Goal: Task Accomplishment & Management: Manage account settings

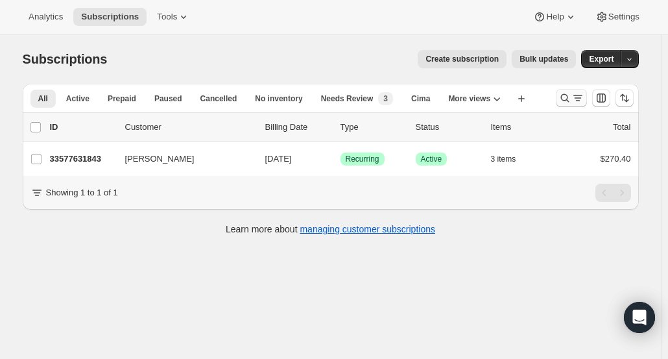
click at [566, 97] on icon "Search and filter results" at bounding box center [565, 97] width 13 height 13
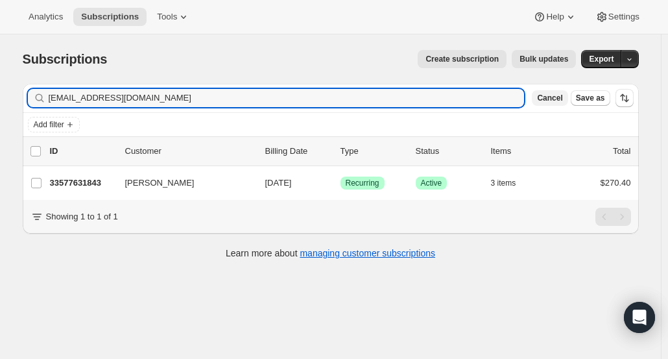
click at [560, 100] on span "Cancel" at bounding box center [549, 98] width 25 height 10
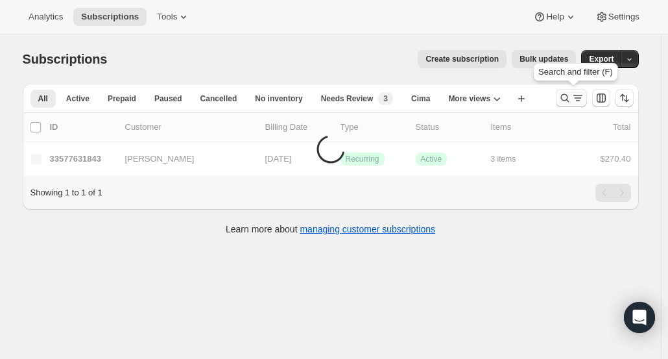
click at [563, 100] on icon "Search and filter results" at bounding box center [565, 97] width 13 height 13
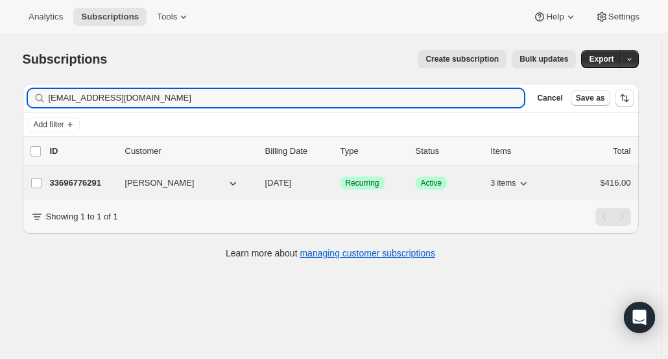
type input "[EMAIL_ADDRESS][DOMAIN_NAME]"
click at [105, 180] on p "33696776291" at bounding box center [82, 182] width 65 height 13
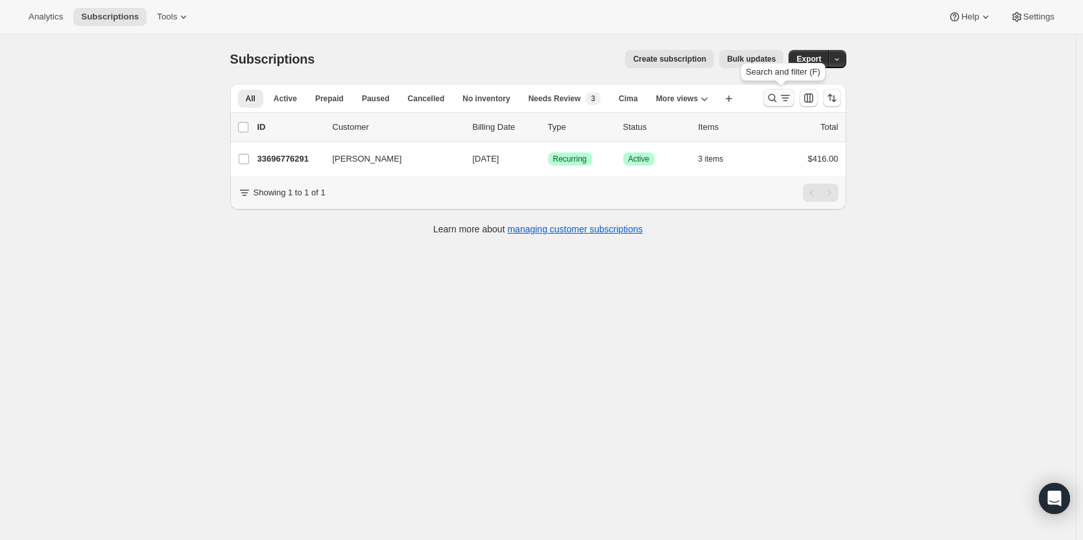
click at [775, 101] on icon "Search and filter results" at bounding box center [772, 98] width 8 height 8
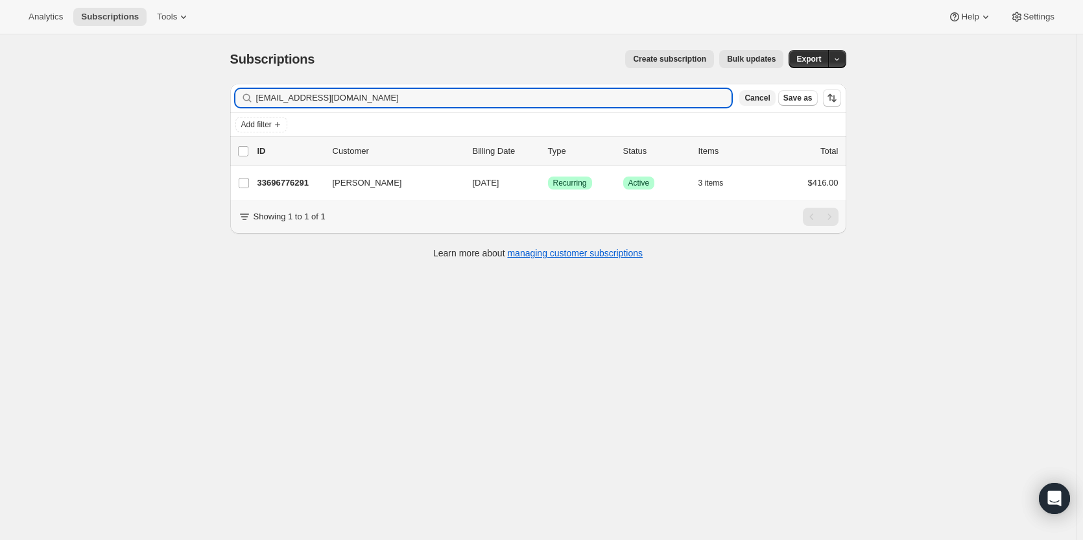
click at [770, 103] on span "Cancel" at bounding box center [757, 98] width 25 height 10
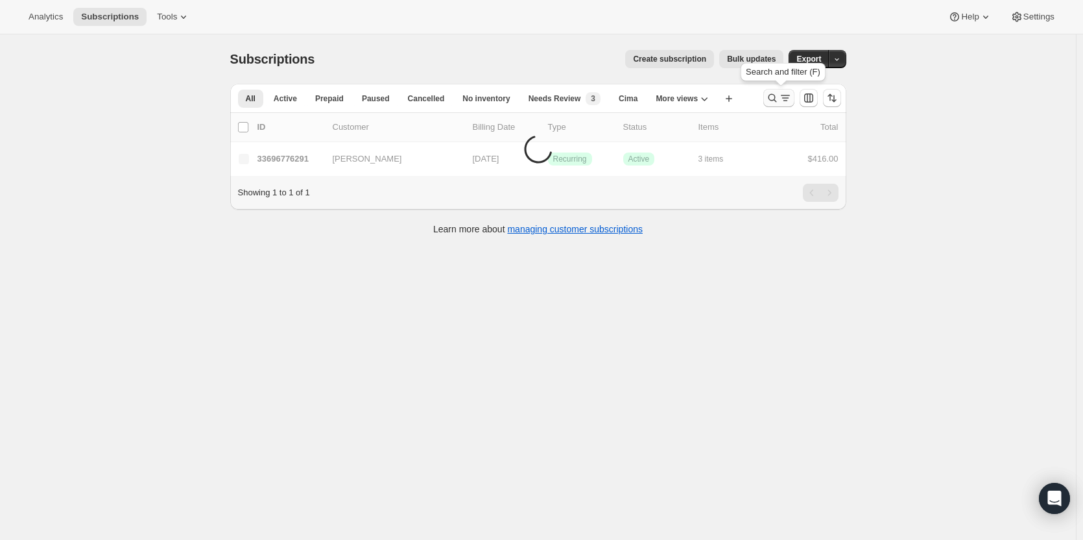
click at [774, 100] on icon "Search and filter results" at bounding box center [772, 97] width 13 height 13
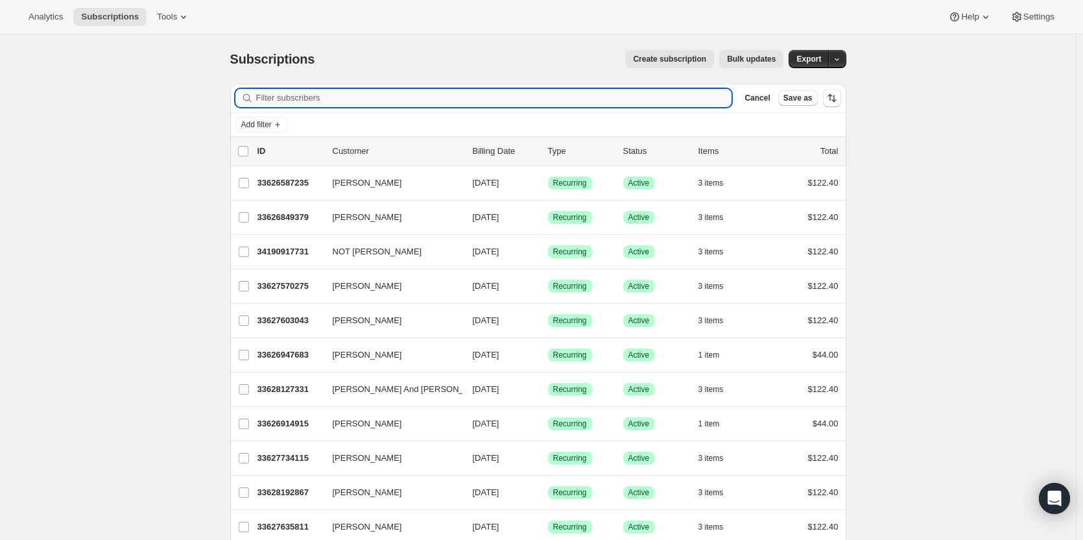
click at [699, 101] on input "Filter subscribers" at bounding box center [494, 98] width 476 height 18
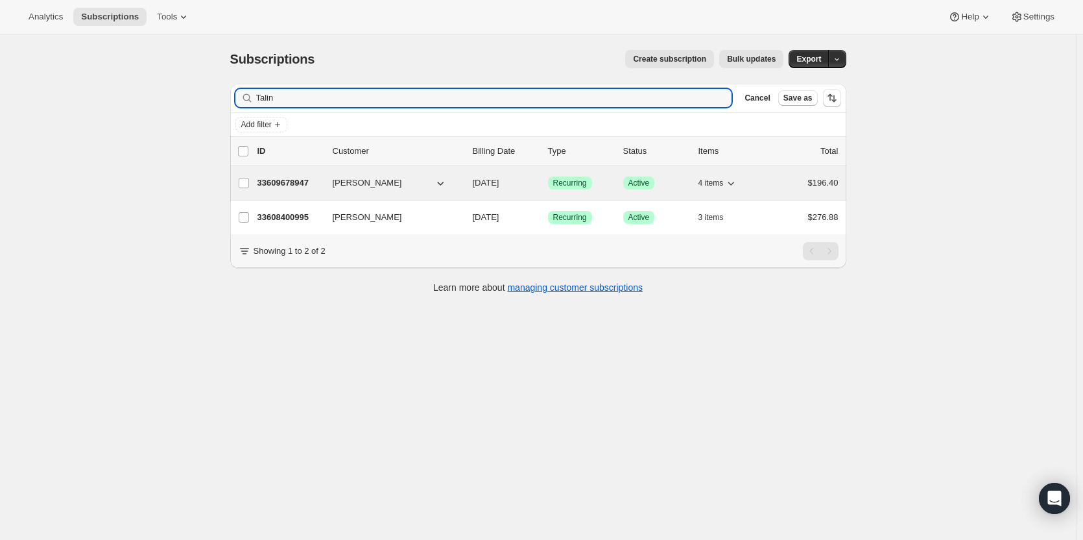
type input "Talin"
click at [300, 185] on p "33609678947" at bounding box center [290, 182] width 65 height 13
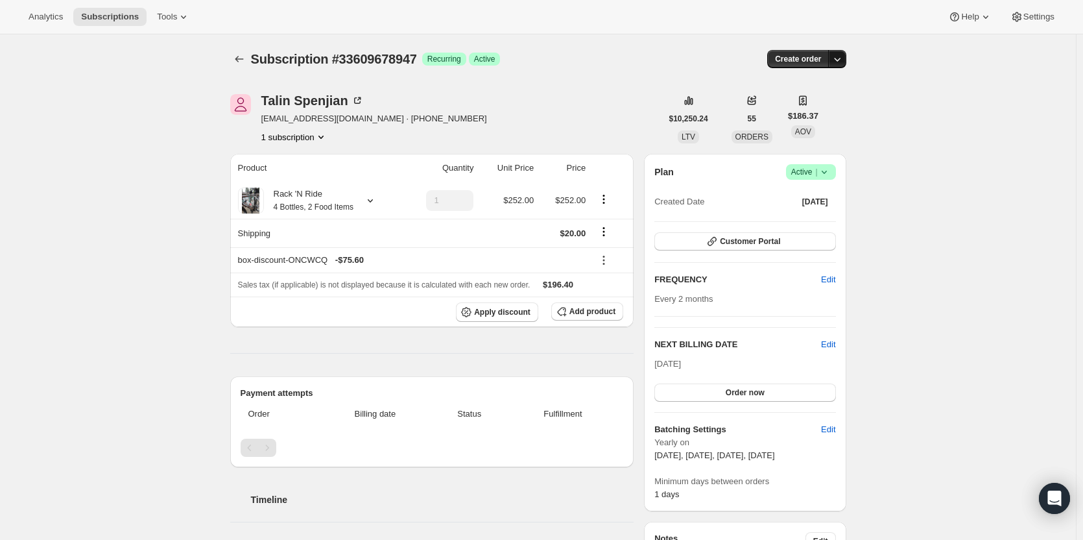
click at [847, 62] on button "button" at bounding box center [838, 59] width 18 height 18
click at [809, 112] on span "Create custom one-time order" at bounding box center [786, 108] width 112 height 10
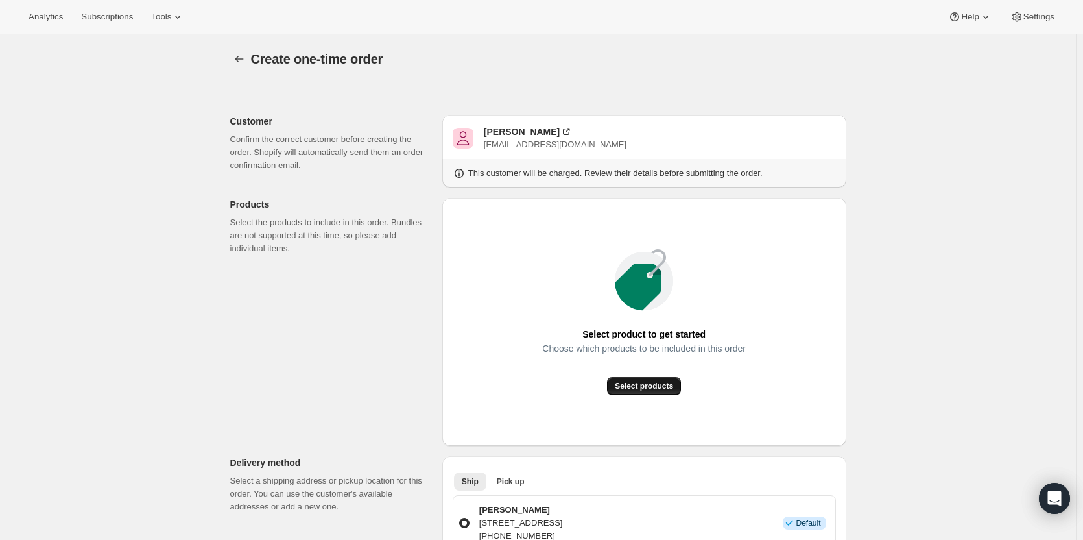
click at [655, 383] on span "Select products" at bounding box center [644, 386] width 58 height 10
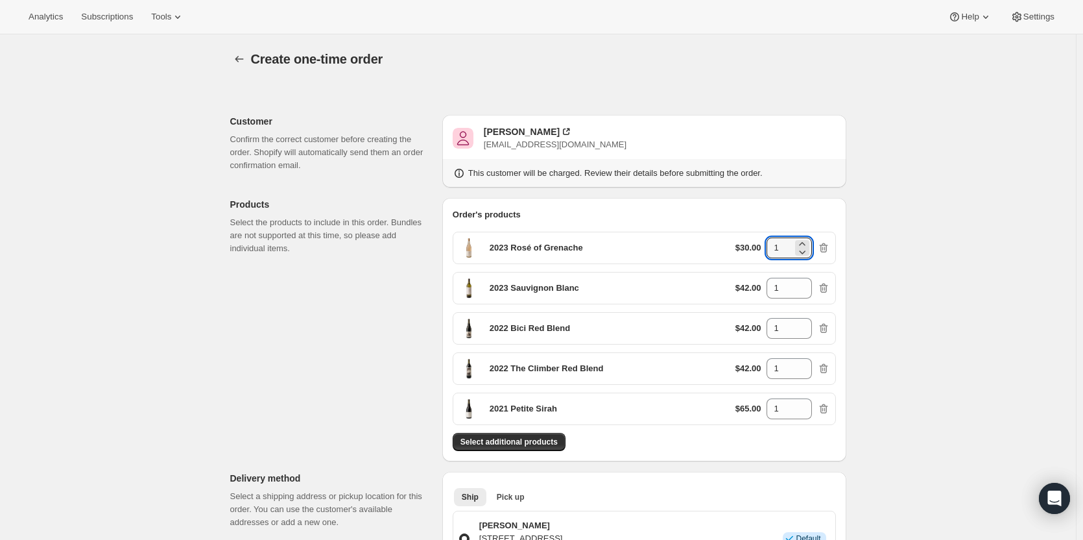
drag, startPoint x: 788, startPoint y: 248, endPoint x: 754, endPoint y: 248, distance: 34.4
click at [755, 248] on div "$30.00 1" at bounding box center [783, 247] width 95 height 21
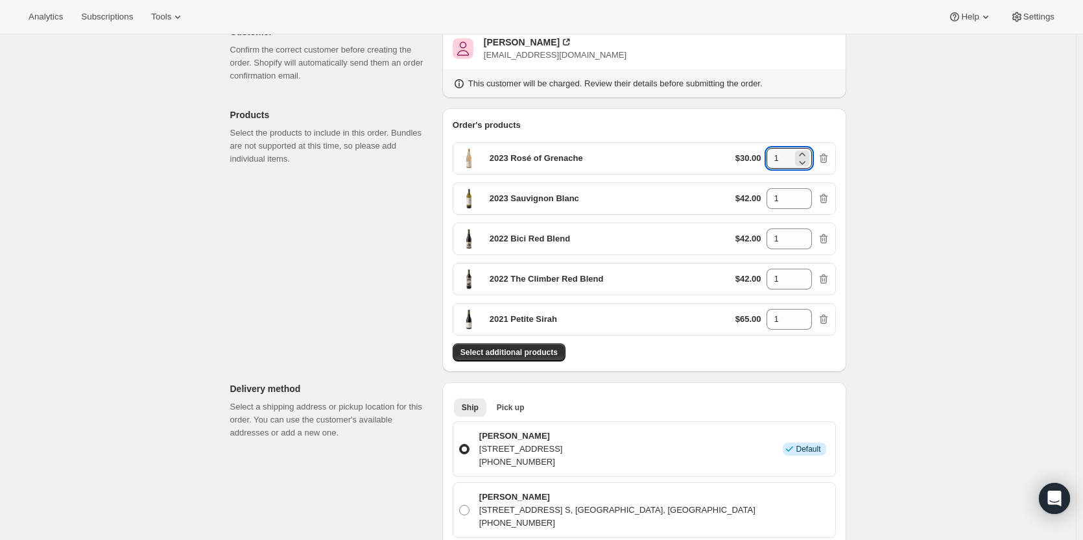
scroll to position [34, 0]
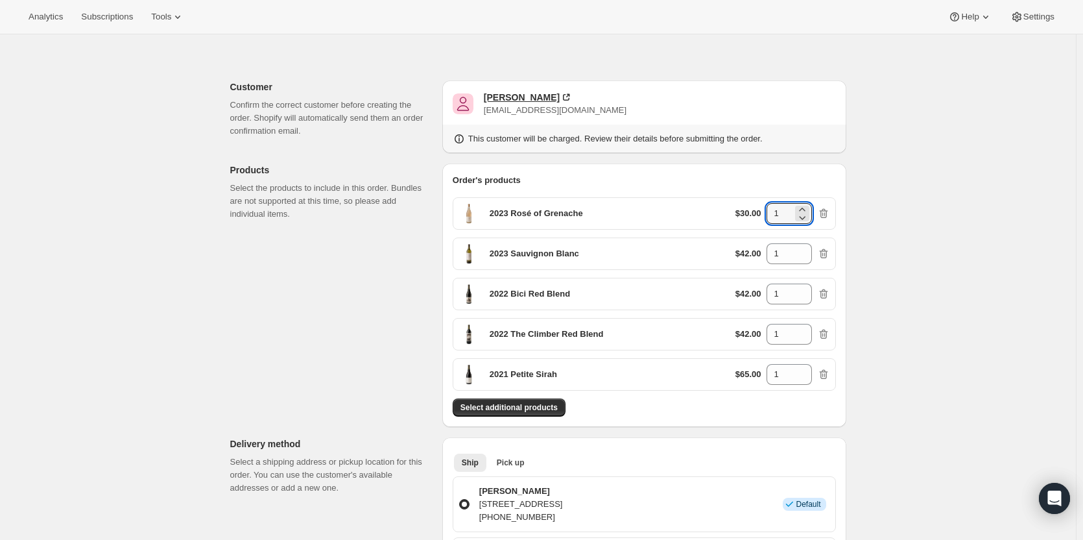
click at [504, 94] on div "Talin Spenjian" at bounding box center [522, 97] width 76 height 13
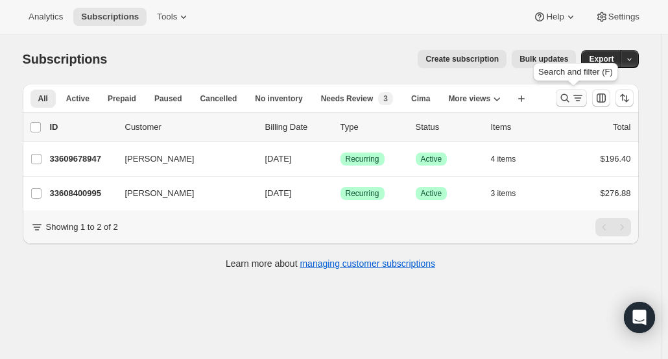
click at [563, 99] on icon "Search and filter results" at bounding box center [565, 97] width 13 height 13
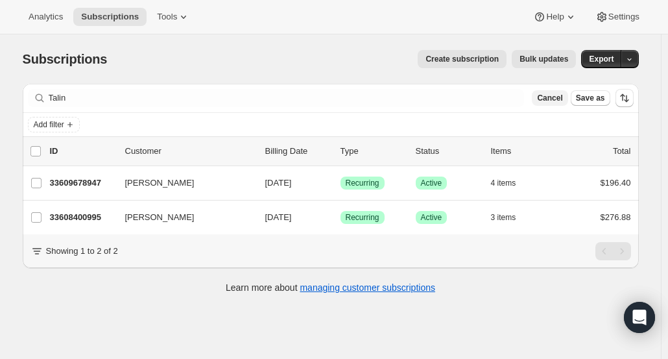
click at [561, 99] on span "Cancel" at bounding box center [549, 98] width 25 height 10
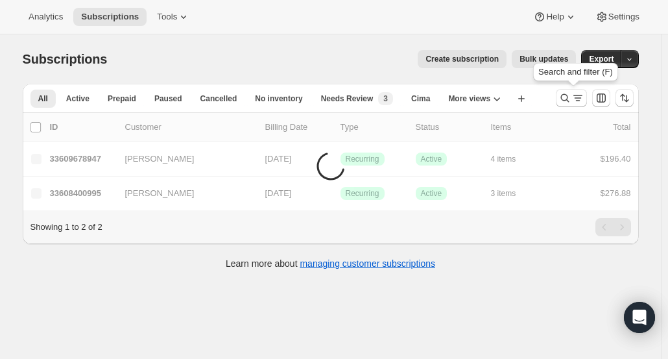
click at [561, 99] on icon "Search and filter results" at bounding box center [565, 97] width 13 height 13
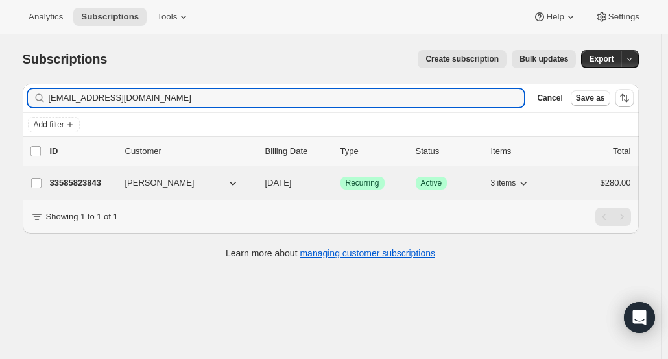
type input "jfee22@yahoo.com"
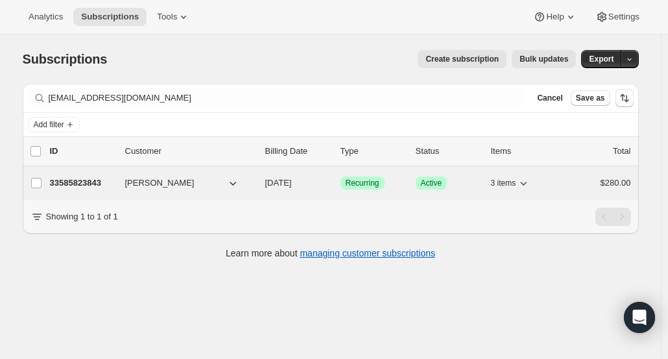
click at [78, 184] on p "33585823843" at bounding box center [82, 182] width 65 height 13
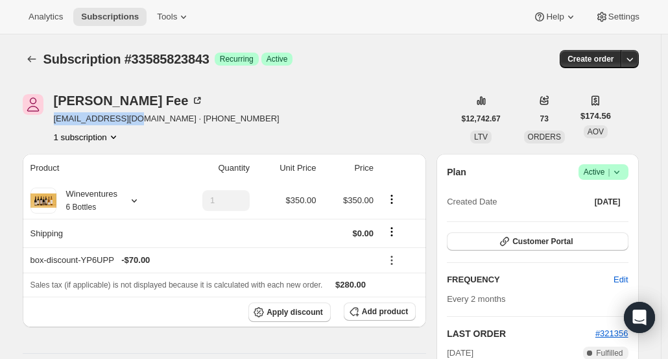
drag, startPoint x: 132, startPoint y: 118, endPoint x: 53, endPoint y: 114, distance: 79.2
click at [53, 114] on div "Jeff Fee jfee22@yahoo.com · +12693032974 1 subscription" at bounding box center [238, 118] width 431 height 49
copy span "jfee22@yahoo.com ·"
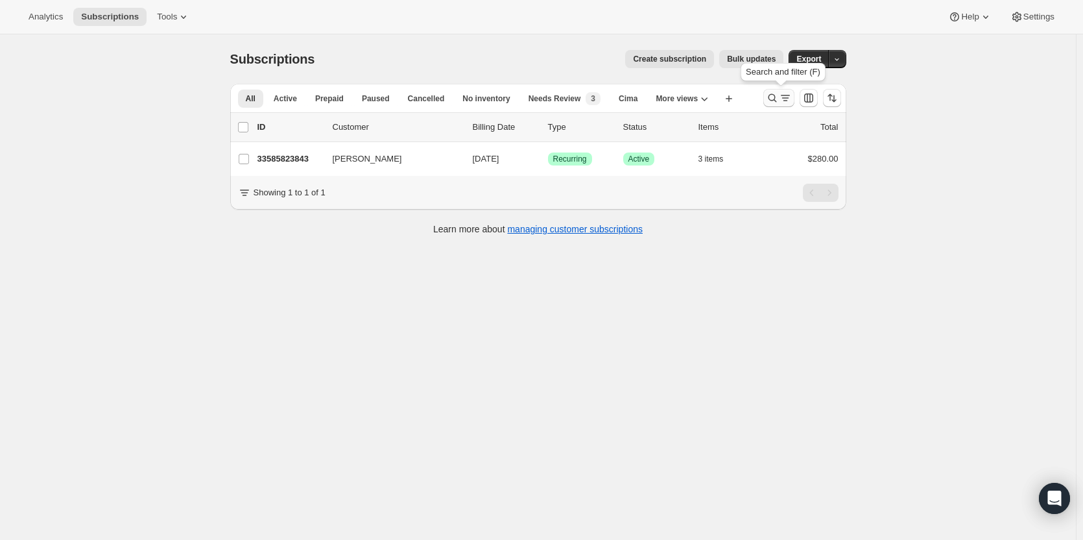
click at [779, 95] on icon "Search and filter results" at bounding box center [772, 97] width 13 height 13
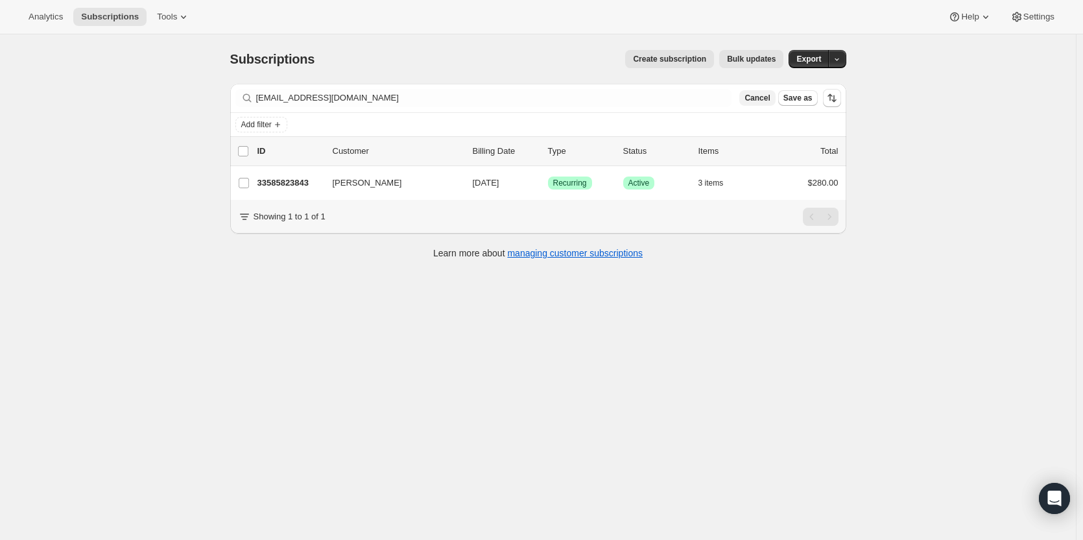
click at [770, 95] on span "Cancel" at bounding box center [757, 98] width 25 height 10
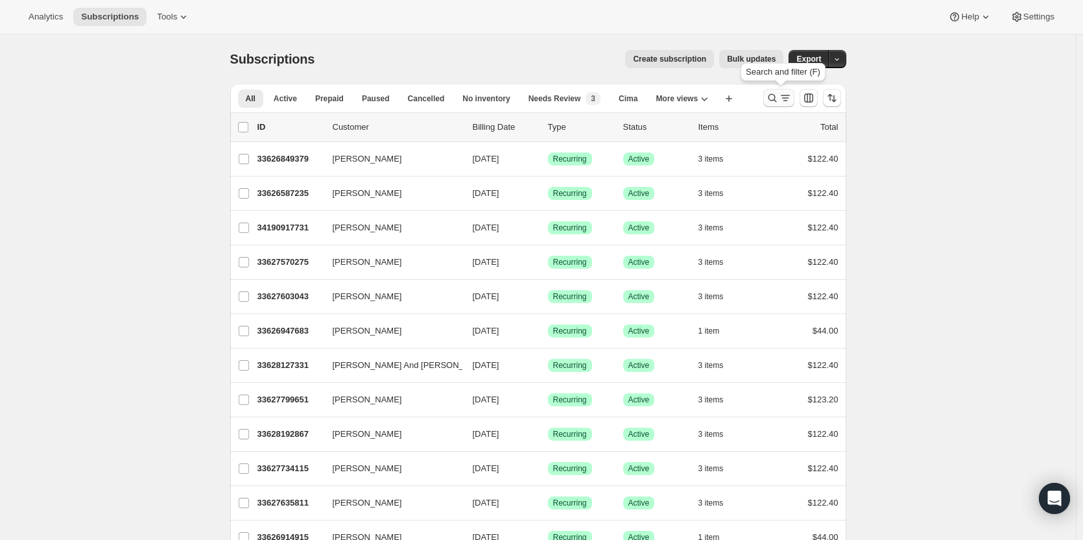
click at [779, 99] on icon "Search and filter results" at bounding box center [772, 97] width 13 height 13
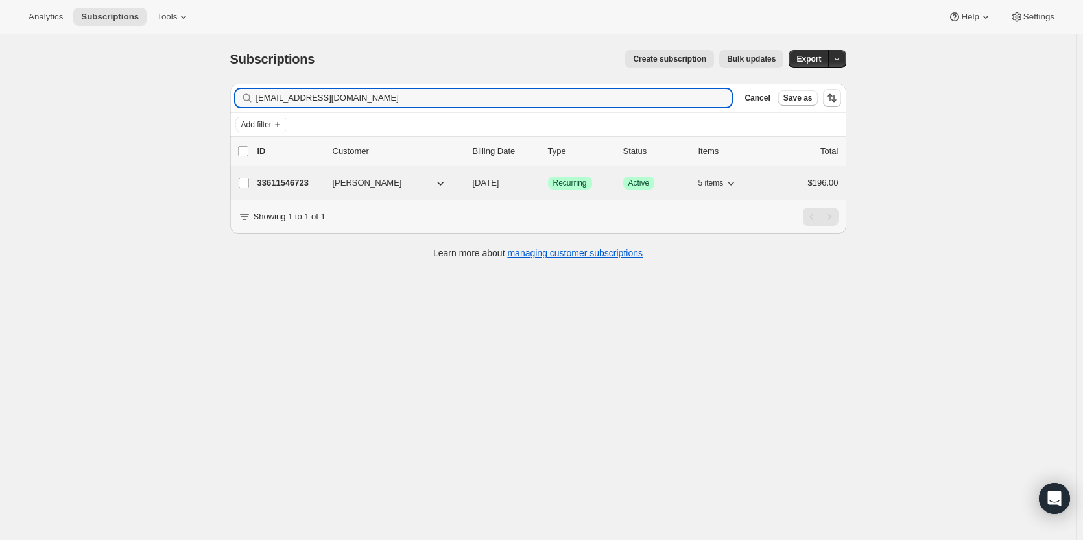
type input "tdykstra@napavalleylodge.com"
click at [302, 188] on p "33611546723" at bounding box center [290, 182] width 65 height 13
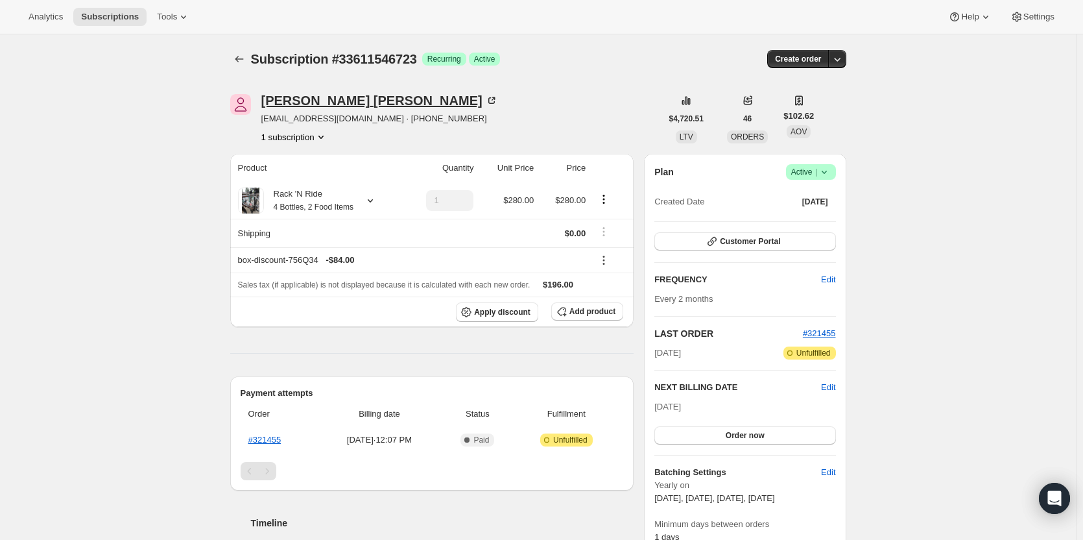
click at [321, 100] on div "Tristin Dykstra" at bounding box center [379, 100] width 237 height 13
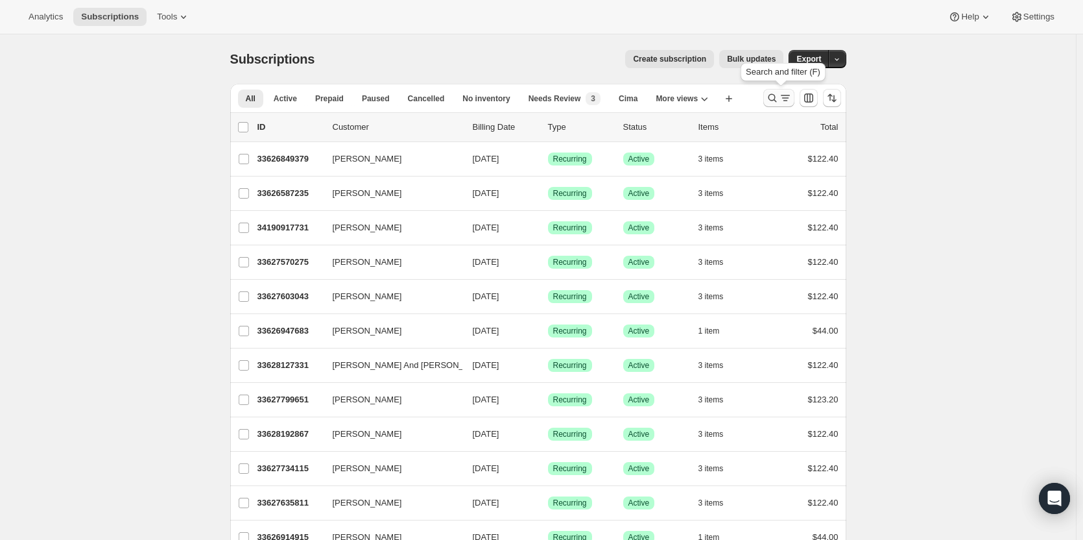
click at [779, 99] on icon "Search and filter results" at bounding box center [772, 97] width 13 height 13
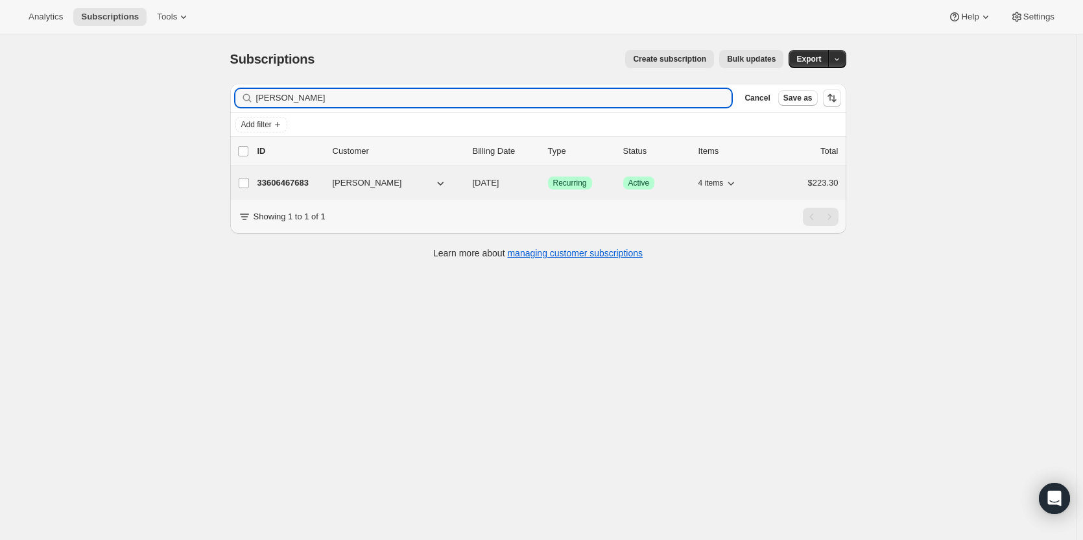
type input "[PERSON_NAME]"
click at [299, 189] on p "33606467683" at bounding box center [290, 182] width 65 height 13
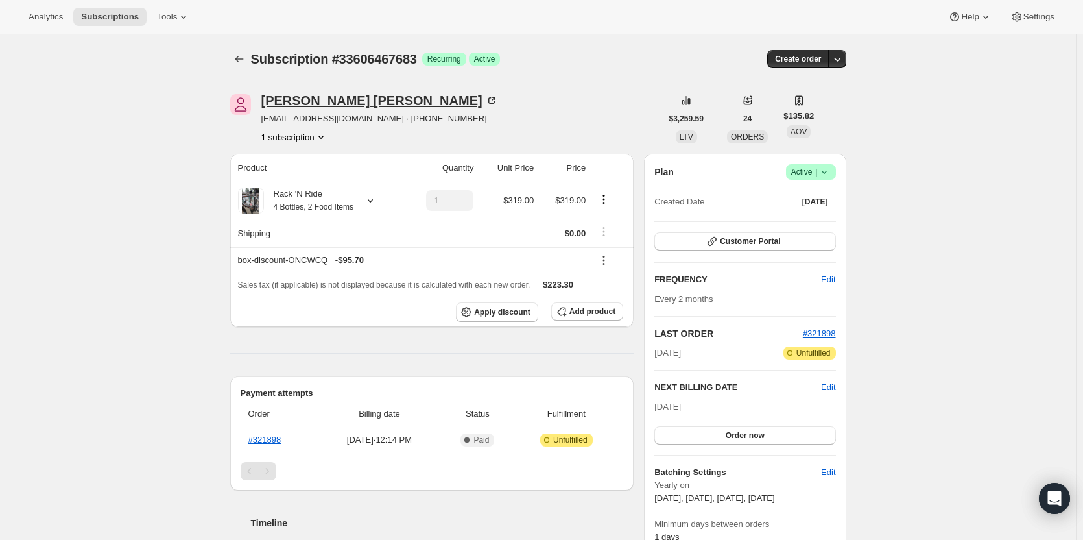
click at [319, 103] on div "[PERSON_NAME]" at bounding box center [379, 100] width 237 height 13
